Goal: Task Accomplishment & Management: Use online tool/utility

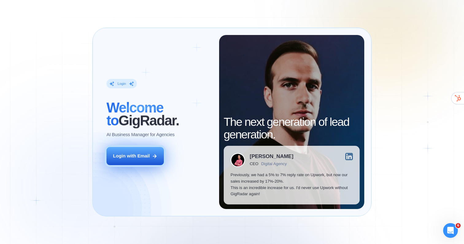
click at [148, 155] on div "Login with Email" at bounding box center [131, 156] width 37 height 6
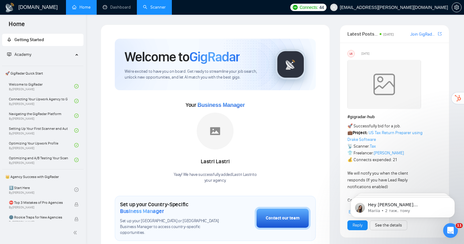
click at [160, 10] on link "Scanner" at bounding box center [154, 7] width 23 height 5
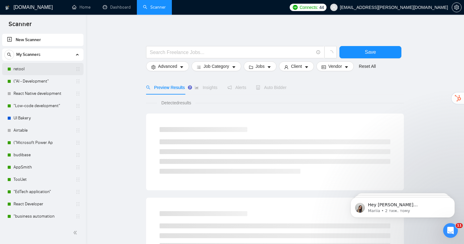
click at [56, 71] on link "retool" at bounding box center [43, 69] width 58 height 12
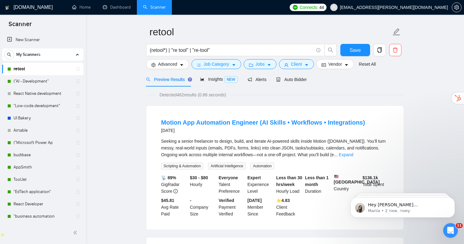
scroll to position [18, 0]
click at [299, 83] on div "Auto Bidder" at bounding box center [291, 79] width 30 height 14
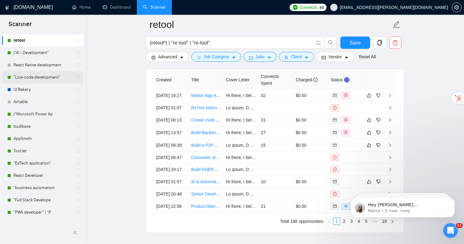
scroll to position [31, 0]
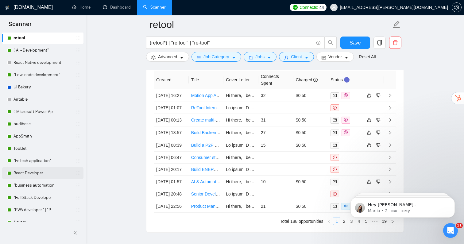
click at [36, 172] on link "React Developer" at bounding box center [43, 173] width 58 height 12
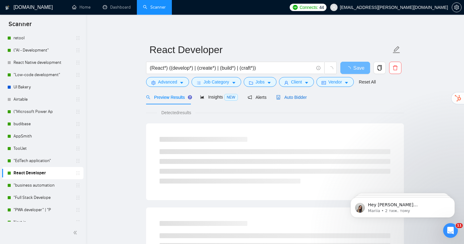
click at [295, 99] on span "Auto Bidder" at bounding box center [291, 97] width 30 height 5
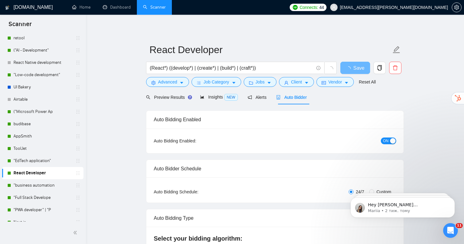
radio input "false"
radio input "true"
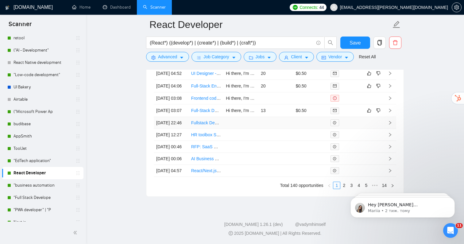
scroll to position [1490, 0]
